Goal: Task Accomplishment & Management: Use online tool/utility

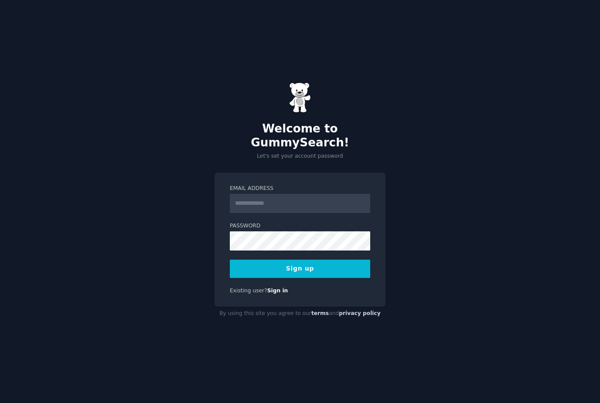
click at [344, 210] on input "Email Address" at bounding box center [300, 203] width 140 height 19
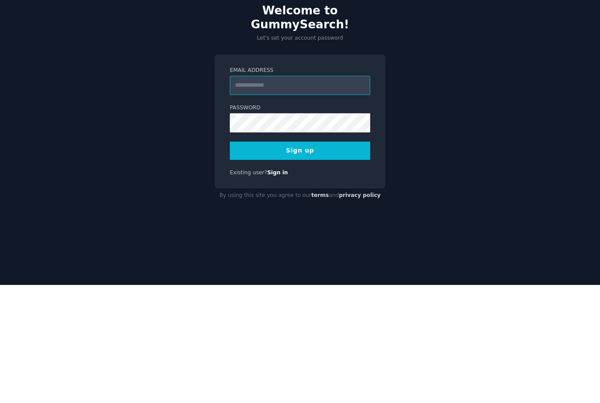
type input "**********"
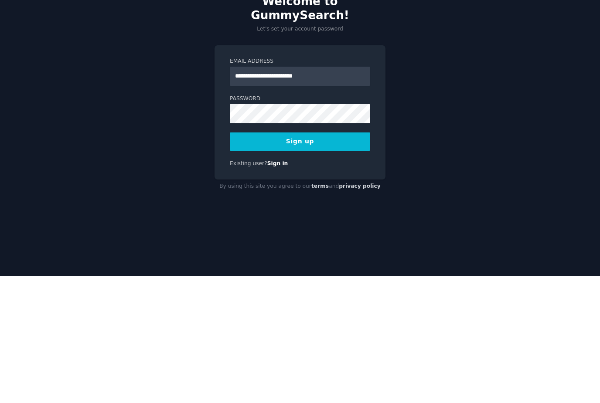
click at [320, 260] on button "Sign up" at bounding box center [300, 269] width 140 height 18
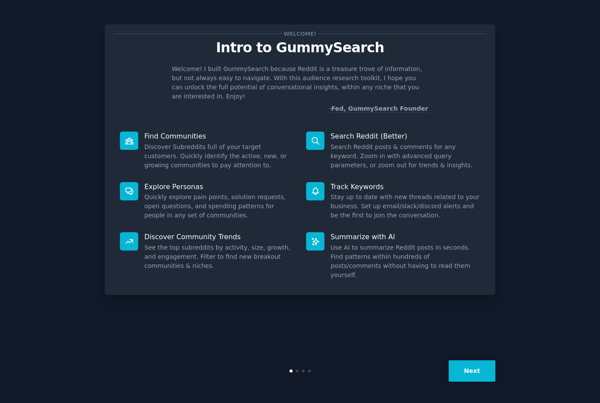
click at [480, 381] on div "Next" at bounding box center [300, 371] width 391 height 40
click at [480, 385] on div "Next" at bounding box center [300, 371] width 391 height 40
click at [477, 382] on button "Next" at bounding box center [472, 371] width 47 height 21
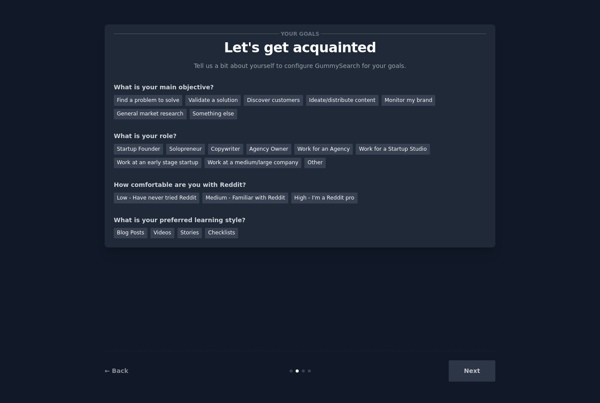
click at [478, 382] on div "Next" at bounding box center [430, 371] width 130 height 21
click at [167, 100] on div "Find a problem to solve" at bounding box center [148, 100] width 68 height 11
click at [201, 98] on div "Validate a solution" at bounding box center [212, 100] width 55 height 11
click at [474, 382] on div "Next" at bounding box center [430, 371] width 130 height 21
click at [184, 148] on div "Solopreneur" at bounding box center [185, 149] width 38 height 11
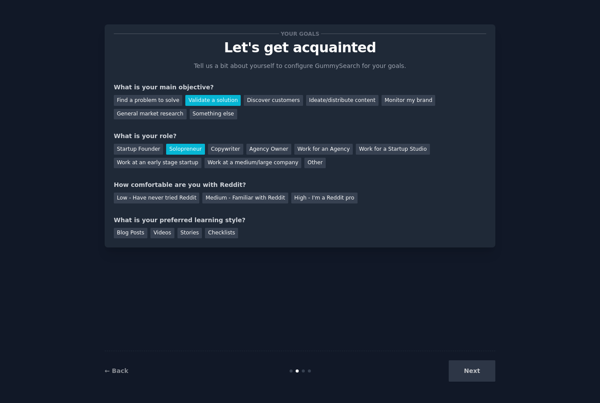
click at [261, 198] on div "Medium - Familiar with Reddit" at bounding box center [244, 198] width 85 height 11
click at [162, 228] on div "Videos" at bounding box center [162, 233] width 24 height 11
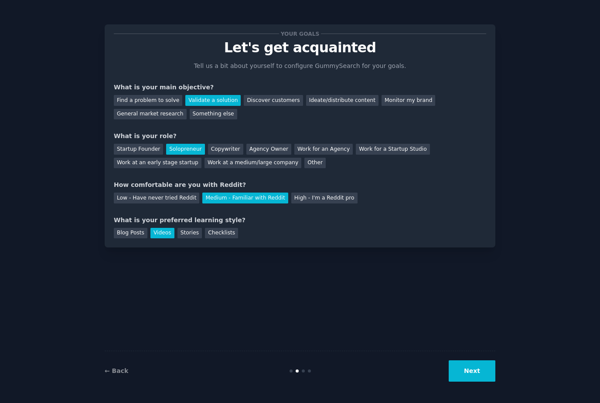
click at [485, 382] on button "Next" at bounding box center [472, 371] width 47 height 21
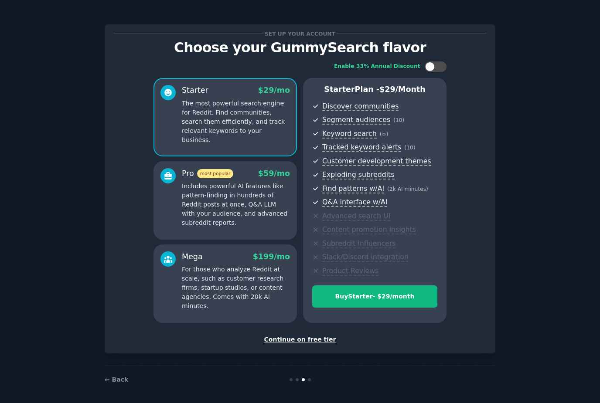
click at [315, 335] on div "Continue on free tier" at bounding box center [300, 339] width 372 height 9
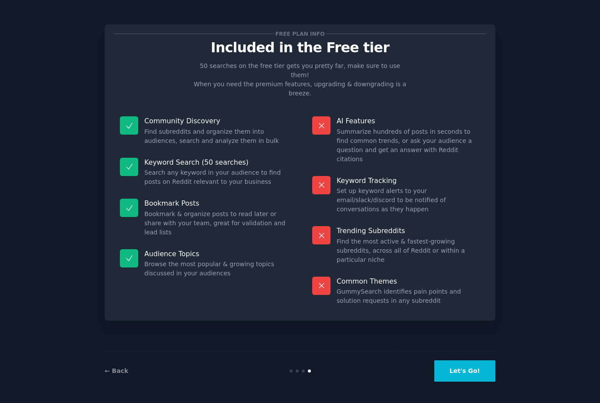
click at [474, 382] on button "Let's Go!" at bounding box center [464, 371] width 61 height 21
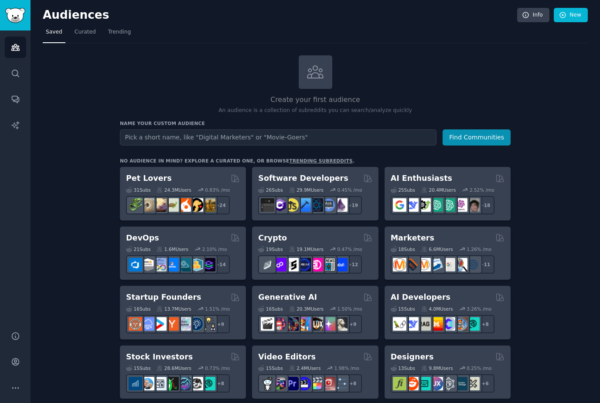
click at [378, 139] on input "text" at bounding box center [278, 137] width 317 height 16
click at [474, 138] on button "Find Communities" at bounding box center [477, 137] width 68 height 16
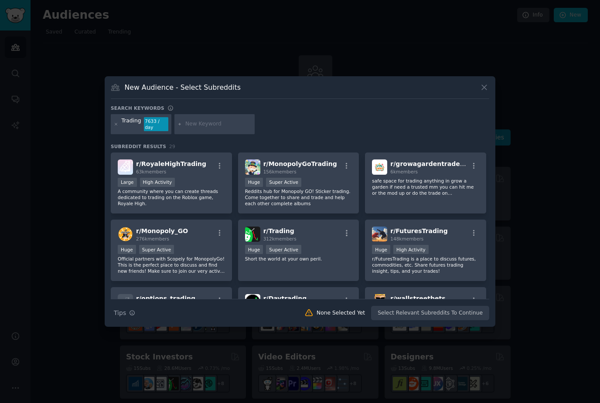
click at [488, 92] on icon at bounding box center [484, 87] width 9 height 9
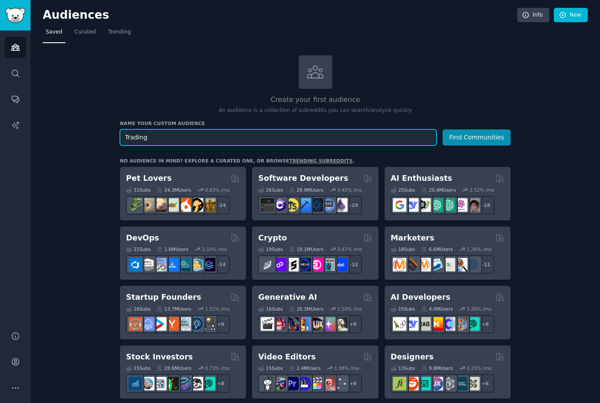
click at [410, 136] on input "Trading" at bounding box center [278, 137] width 317 height 16
type input "Trading"
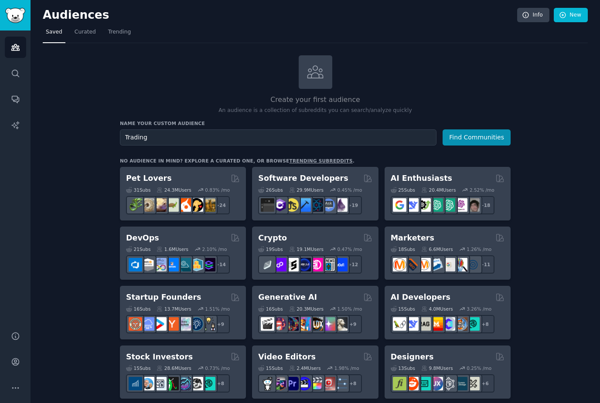
click at [487, 136] on button "Find Communities" at bounding box center [477, 137] width 68 height 16
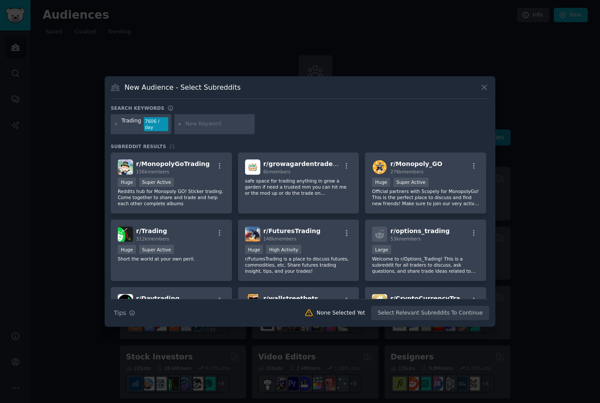
click at [225, 262] on p "Short the world at your own peril." at bounding box center [171, 259] width 107 height 6
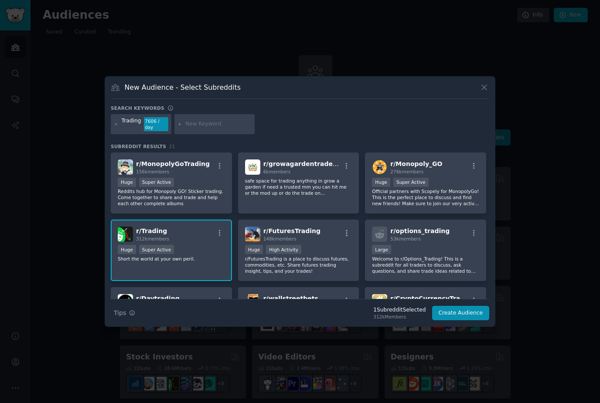
click at [465, 321] on button "Create Audience" at bounding box center [461, 313] width 58 height 15
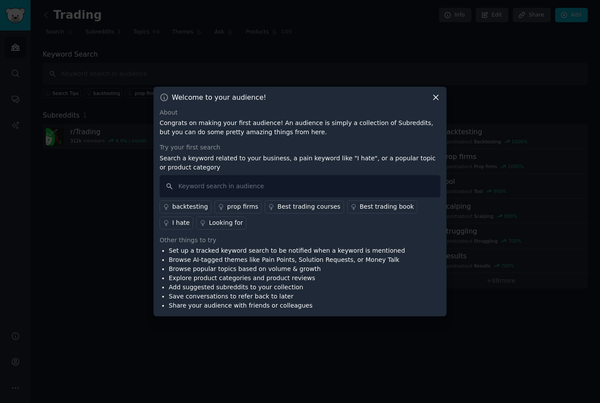
click at [437, 100] on icon at bounding box center [435, 97] width 5 height 5
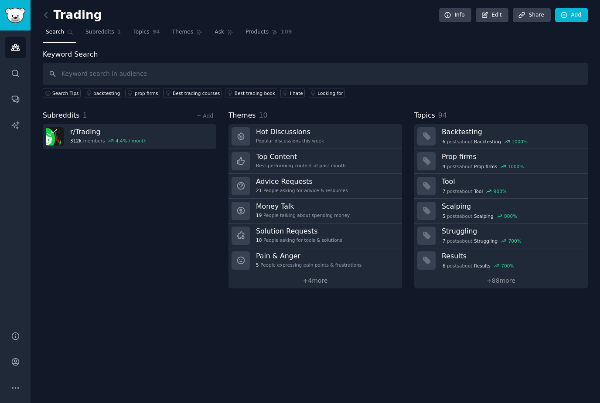
click at [184, 132] on link "r/ Trading 312k members 4.4 % / month" at bounding box center [130, 136] width 174 height 25
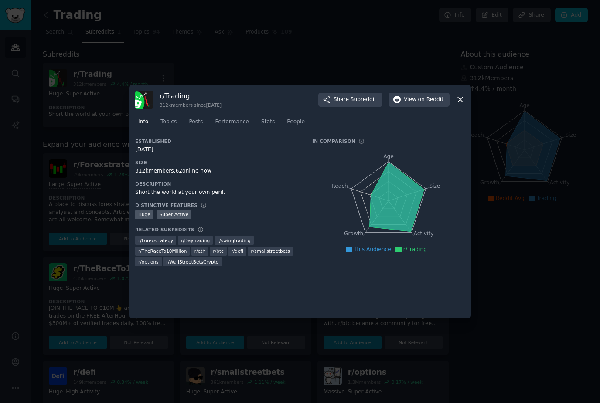
click at [462, 104] on icon at bounding box center [460, 99] width 9 height 9
